Goal: Ask a question

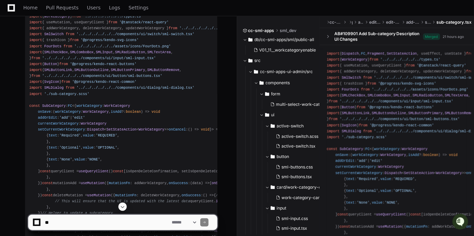
scroll to position [3397, 0]
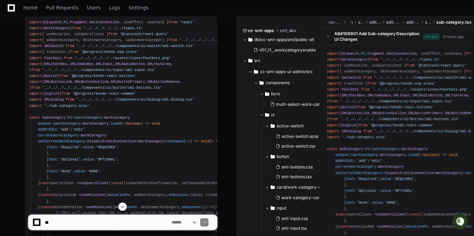
click at [78, 223] on textarea at bounding box center [107, 222] width 127 height 15
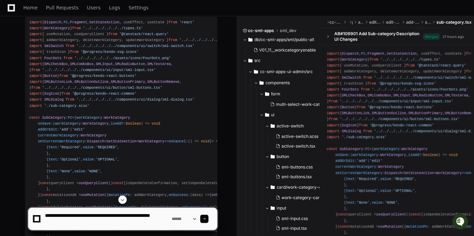
type textarea "**********"
click at [206, 218] on span at bounding box center [204, 218] width 3 height 3
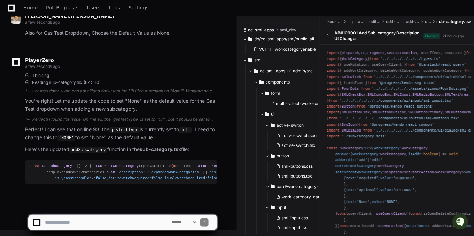
scroll to position [8244, 0]
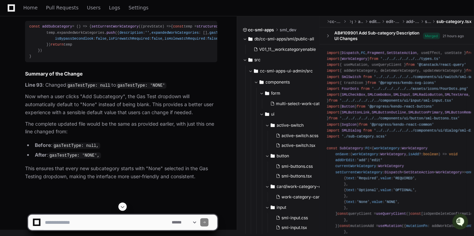
click at [92, 29] on span "setCurrentWorkCategory" at bounding box center [115, 26] width 47 height 4
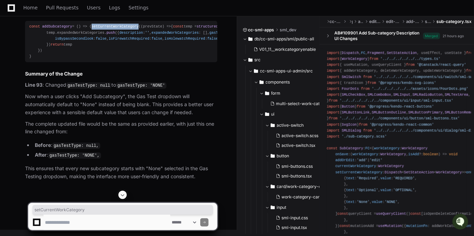
click at [92, 29] on span "setCurrentWorkCategory" at bounding box center [115, 26] width 47 height 4
copy span "setCurrentWorkCategory"
click at [59, 224] on textarea at bounding box center [107, 222] width 127 height 15
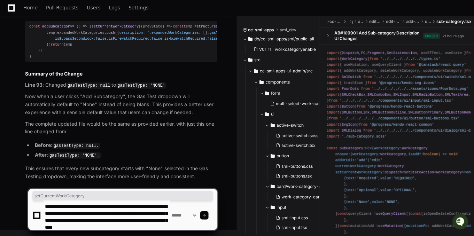
scroll to position [9, 0]
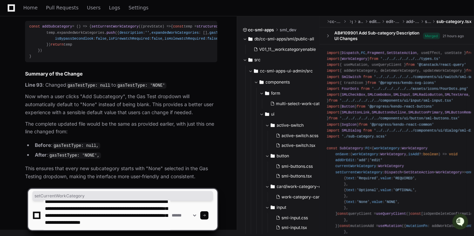
type textarea "**********"
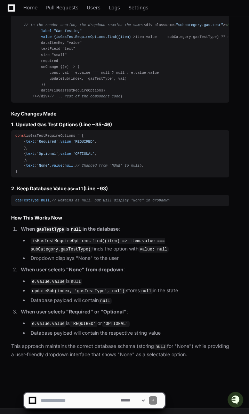
scroll to position [9065, 0]
click at [80, 236] on textarea at bounding box center [79, 400] width 80 height 15
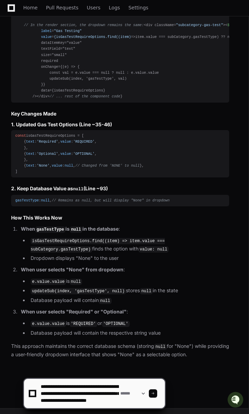
scroll to position [9, 0]
click at [87, 236] on textarea at bounding box center [79, 393] width 80 height 29
click at [67, 236] on textarea at bounding box center [79, 393] width 80 height 29
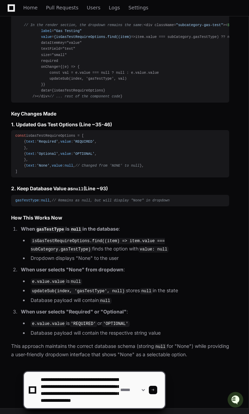
click at [90, 236] on textarea at bounding box center [79, 390] width 80 height 36
click at [87, 236] on textarea at bounding box center [79, 390] width 80 height 36
click at [80, 236] on textarea at bounding box center [79, 390] width 80 height 36
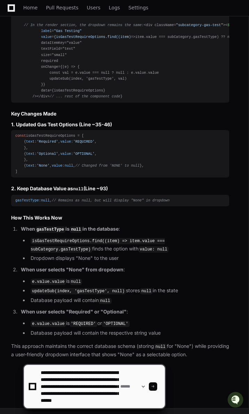
scroll to position [16, 0]
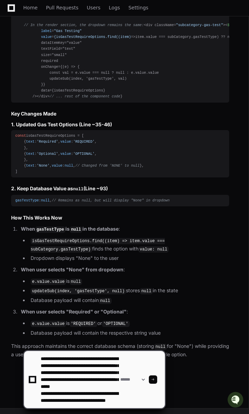
type textarea "**********"
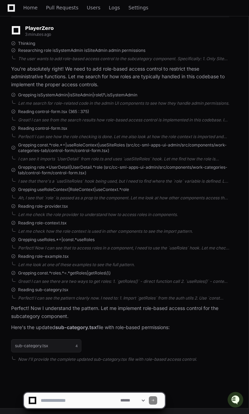
scroll to position [9509, 0]
